Goal: Task Accomplishment & Management: Manage account settings

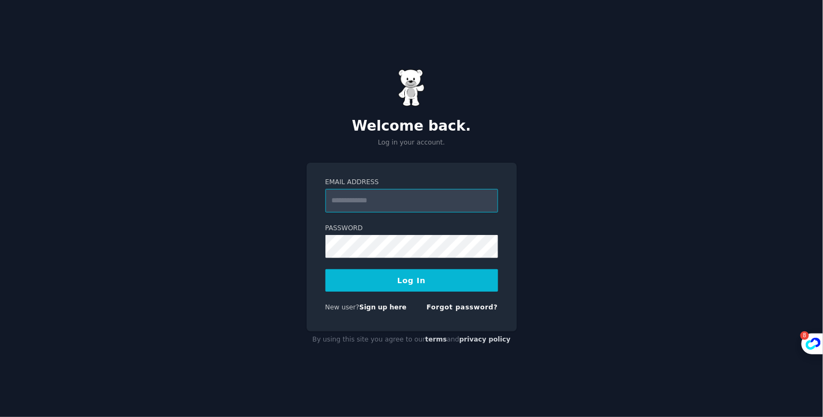
click at [369, 199] on input "Email Address" at bounding box center [411, 201] width 173 height 24
type input "**********"
click at [446, 279] on button "Log In" at bounding box center [411, 281] width 173 height 23
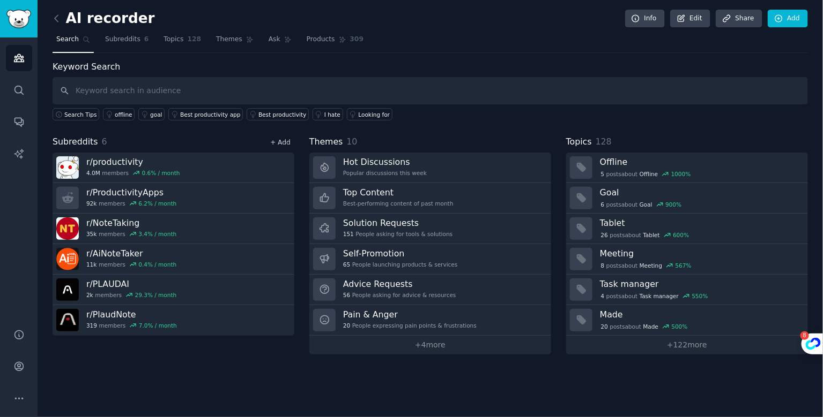
click at [281, 140] on link "+ Add" at bounding box center [280, 143] width 20 height 8
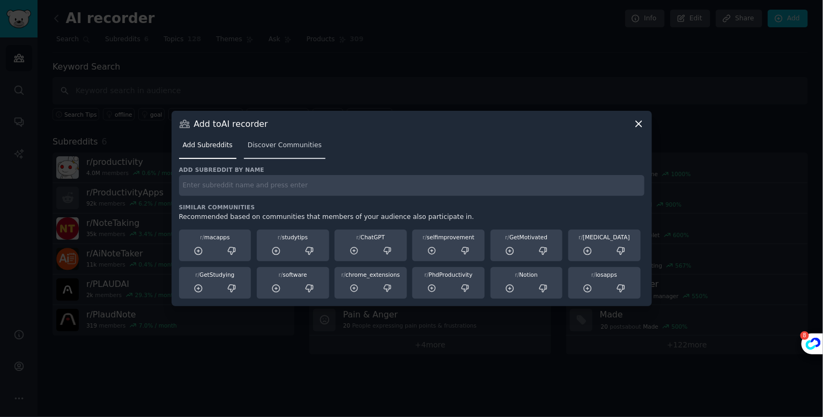
click at [292, 148] on span "Discover Communities" at bounding box center [285, 146] width 74 height 10
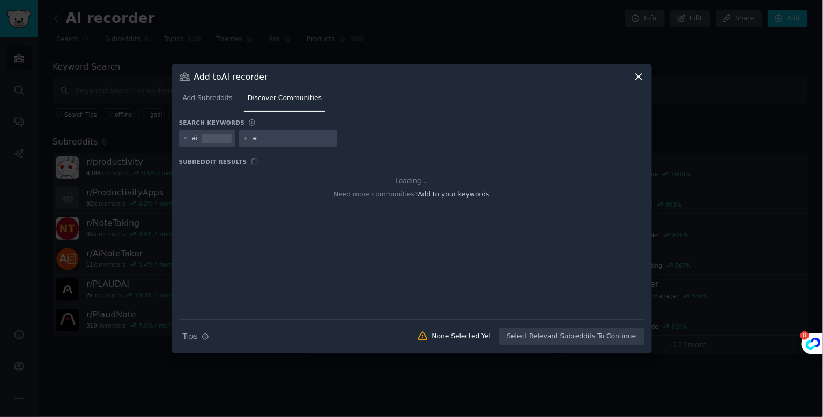
type input "a"
click at [206, 139] on div at bounding box center [217, 139] width 30 height 10
click at [193, 140] on div "ai" at bounding box center [195, 139] width 6 height 10
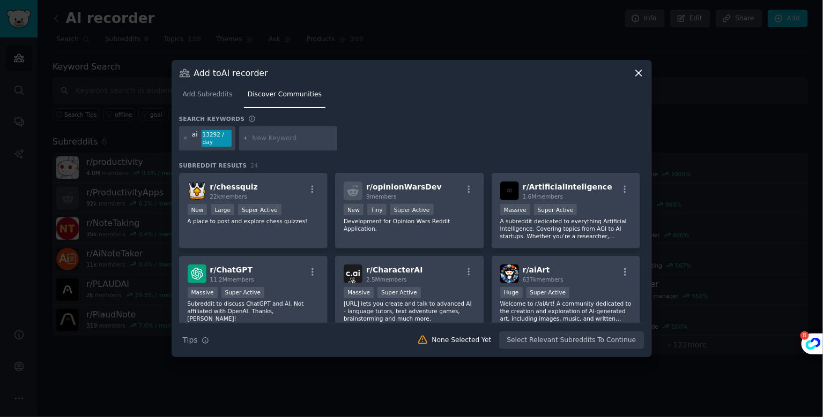
click at [222, 141] on div "13292 / day" at bounding box center [217, 138] width 30 height 17
click at [200, 137] on div "ai 13292 / day" at bounding box center [207, 138] width 56 height 25
click at [187, 138] on icon at bounding box center [186, 139] width 6 height 6
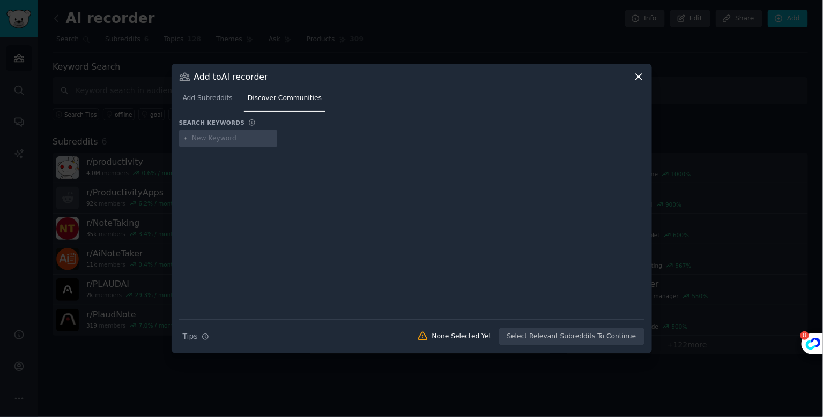
click at [194, 141] on input "text" at bounding box center [232, 139] width 81 height 10
click at [195, 158] on div at bounding box center [411, 226] width 465 height 150
click at [184, 137] on icon at bounding box center [186, 139] width 6 height 6
click at [242, 144] on div "ai note taker" at bounding box center [228, 138] width 99 height 17
click at [234, 139] on input "ai note taker" at bounding box center [232, 139] width 81 height 10
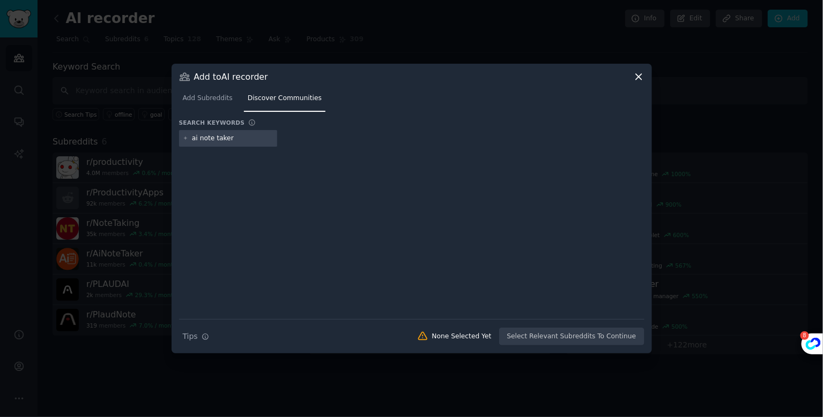
type input "ai note taker"
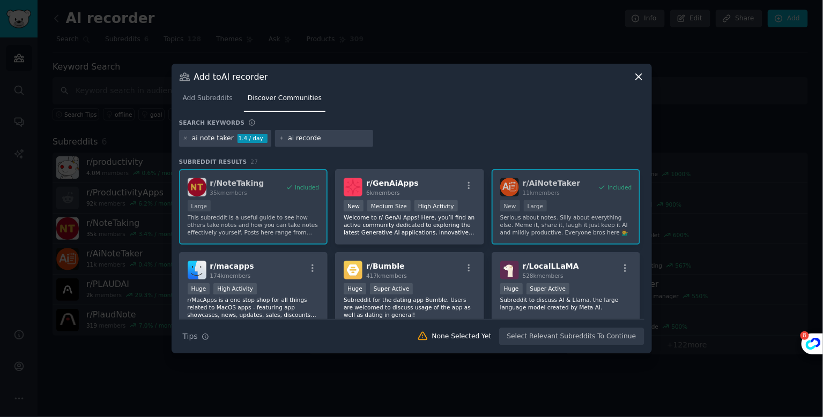
type input "ai recorder"
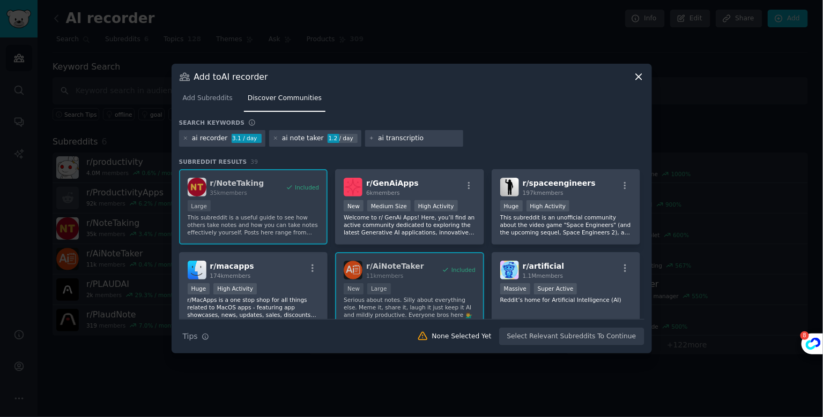
type input "ai transcription"
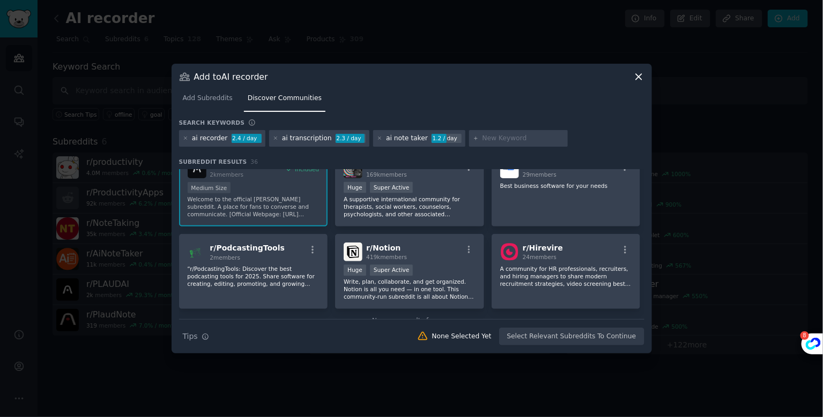
scroll to position [851, 0]
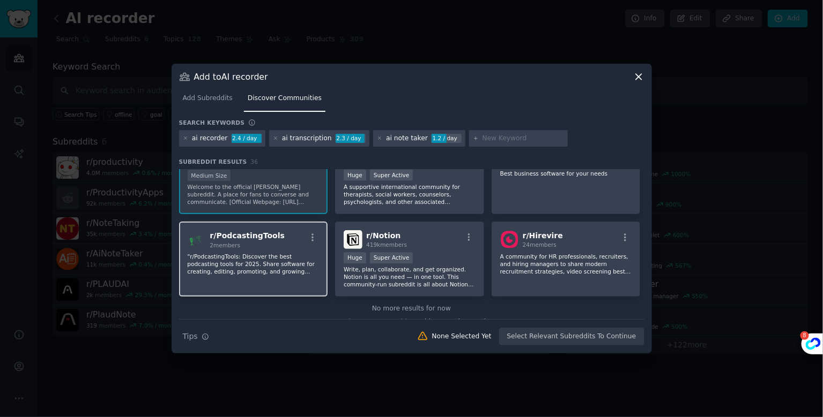
click at [271, 230] on h2 "r/ PodcastingTools 2 members" at bounding box center [247, 239] width 75 height 19
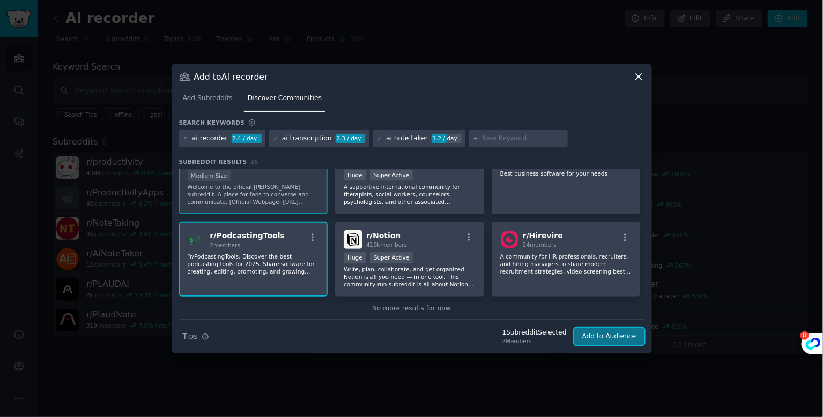
click at [613, 339] on button "Add to Audience" at bounding box center [609, 337] width 70 height 18
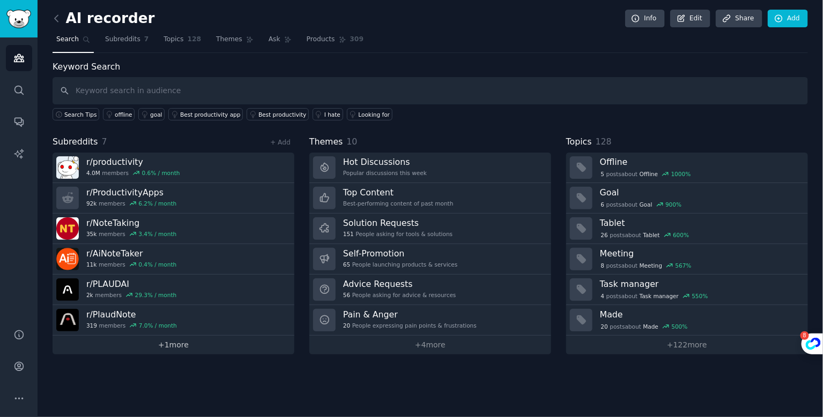
click at [176, 343] on link "+ 1 more" at bounding box center [174, 345] width 242 height 19
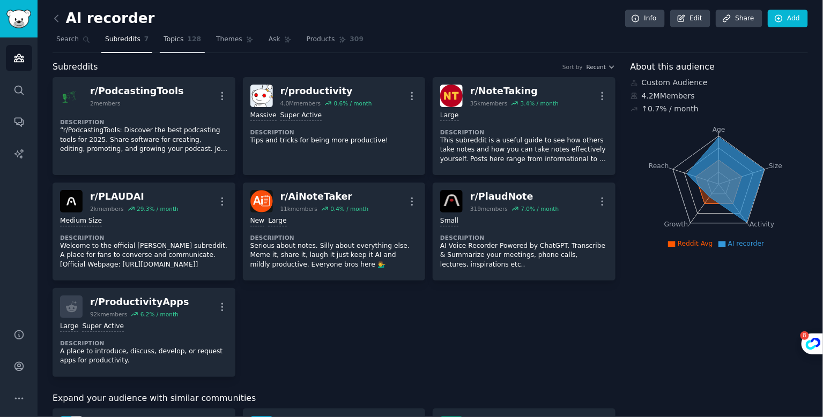
click at [177, 44] on link "Topics 128" at bounding box center [182, 42] width 45 height 22
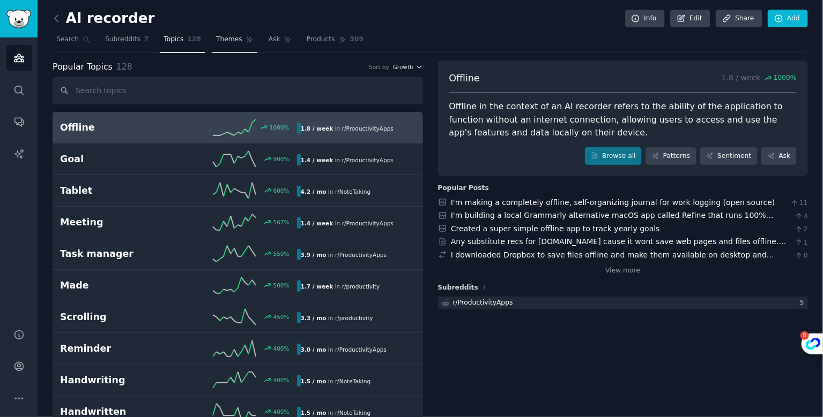
click at [216, 42] on span "Themes" at bounding box center [229, 40] width 26 height 10
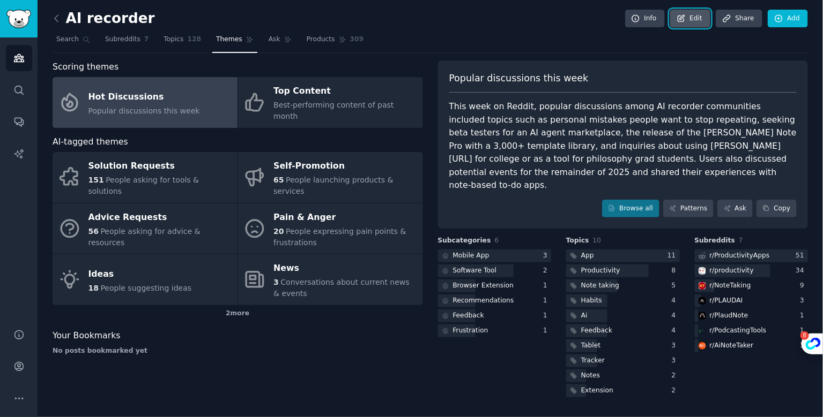
click at [689, 16] on link "Edit" at bounding box center [690, 19] width 40 height 18
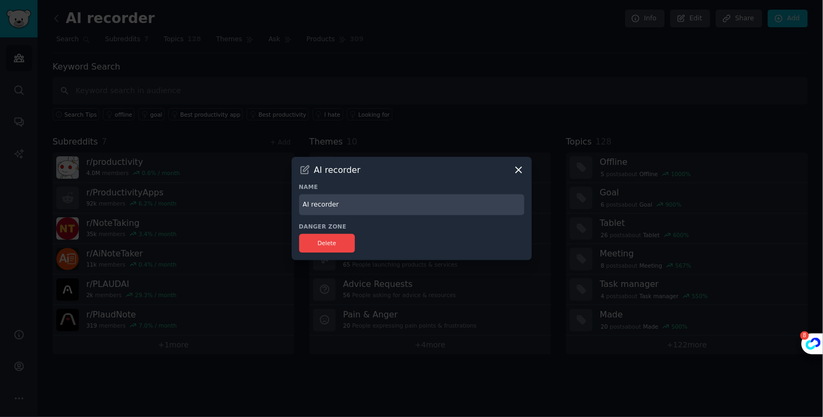
drag, startPoint x: 362, startPoint y: 206, endPoint x: 311, endPoint y: 207, distance: 50.4
click at [311, 207] on input "AI recorder" at bounding box center [411, 205] width 225 height 21
type input "AI note taker"
drag, startPoint x: 326, startPoint y: 241, endPoint x: 389, endPoint y: 179, distance: 88.3
click at [389, 179] on div "AI recorder Name [PERSON_NAME] note taker Danger Zone Delete" at bounding box center [412, 208] width 240 height 103
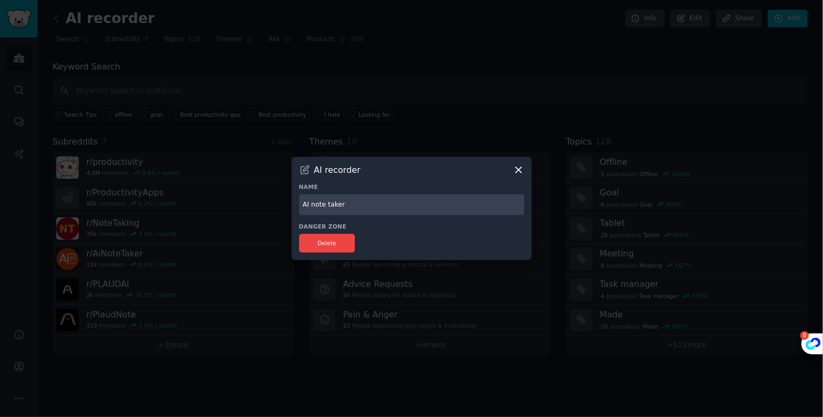
click at [367, 204] on input "AI note taker" at bounding box center [411, 205] width 225 height 21
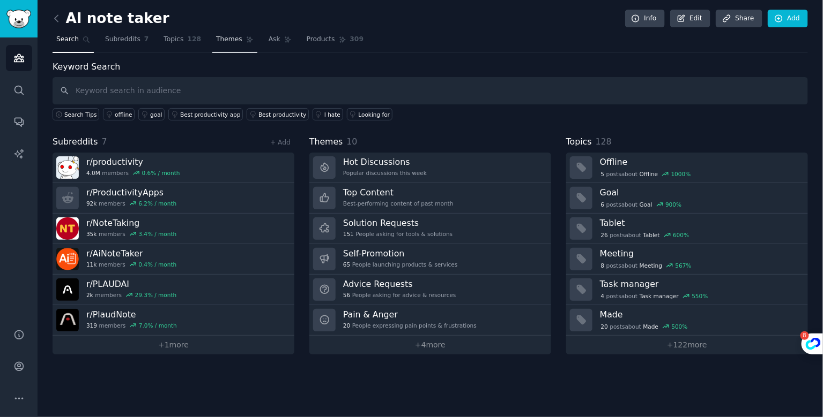
click at [241, 39] on link "Themes" at bounding box center [234, 42] width 45 height 22
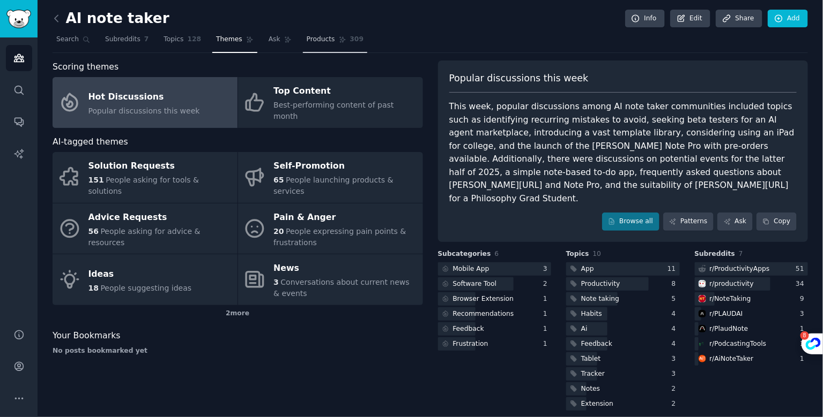
click at [318, 40] on span "Products" at bounding box center [321, 40] width 28 height 10
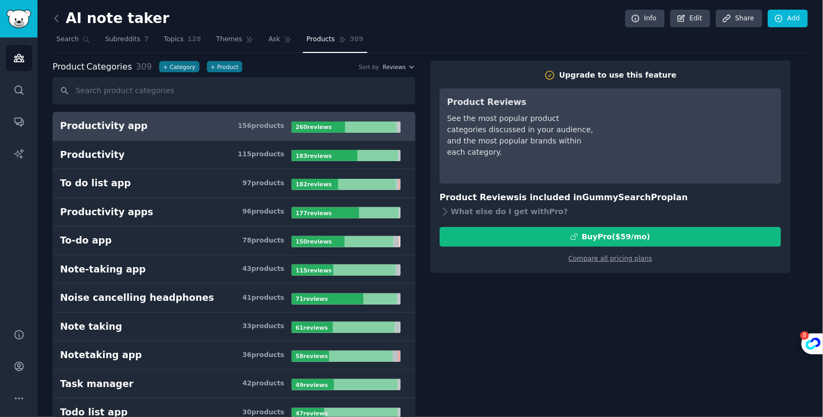
click at [265, 43] on link "Ask" at bounding box center [280, 42] width 31 height 22
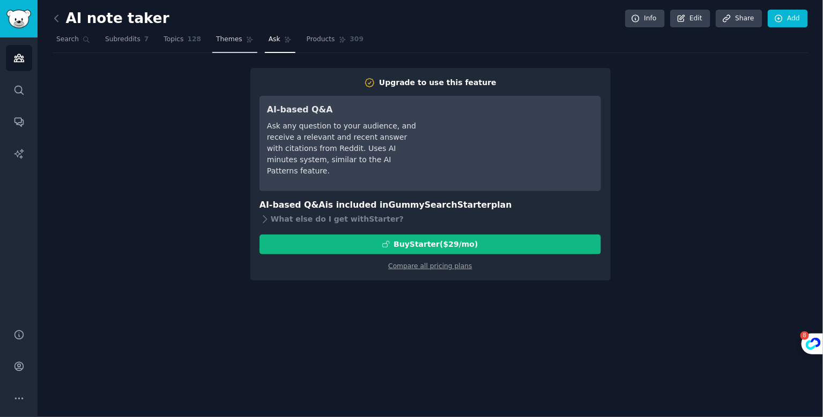
click at [241, 47] on link "Themes" at bounding box center [234, 42] width 45 height 22
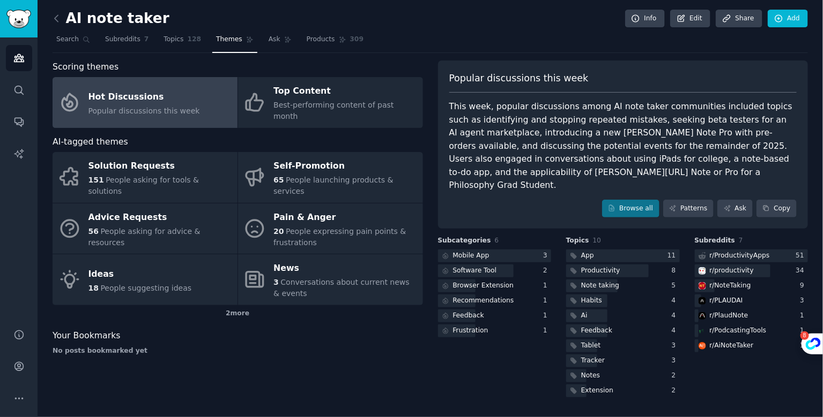
click at [698, 184] on div "Popular discussions this week This week, popular discussions among AI note take…" at bounding box center [623, 145] width 370 height 169
click at [692, 200] on link "Patterns" at bounding box center [688, 209] width 50 height 18
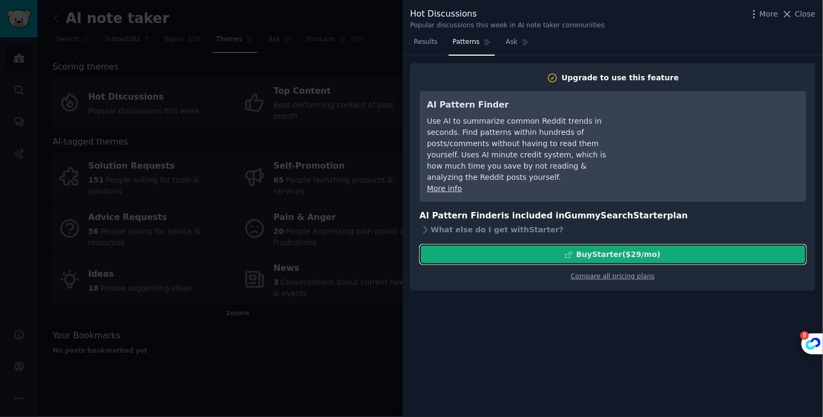
click at [599, 249] on div "Buy Starter ($ 29 /mo )" at bounding box center [618, 254] width 84 height 11
